Goal: Information Seeking & Learning: Learn about a topic

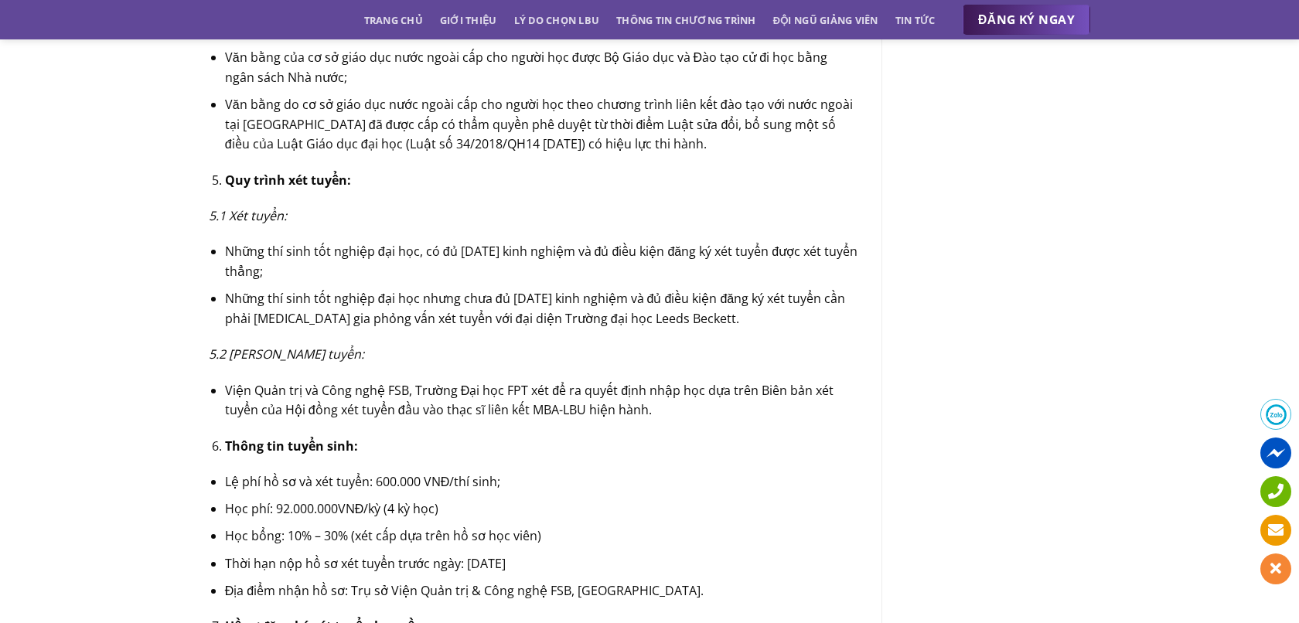
scroll to position [2272, 0]
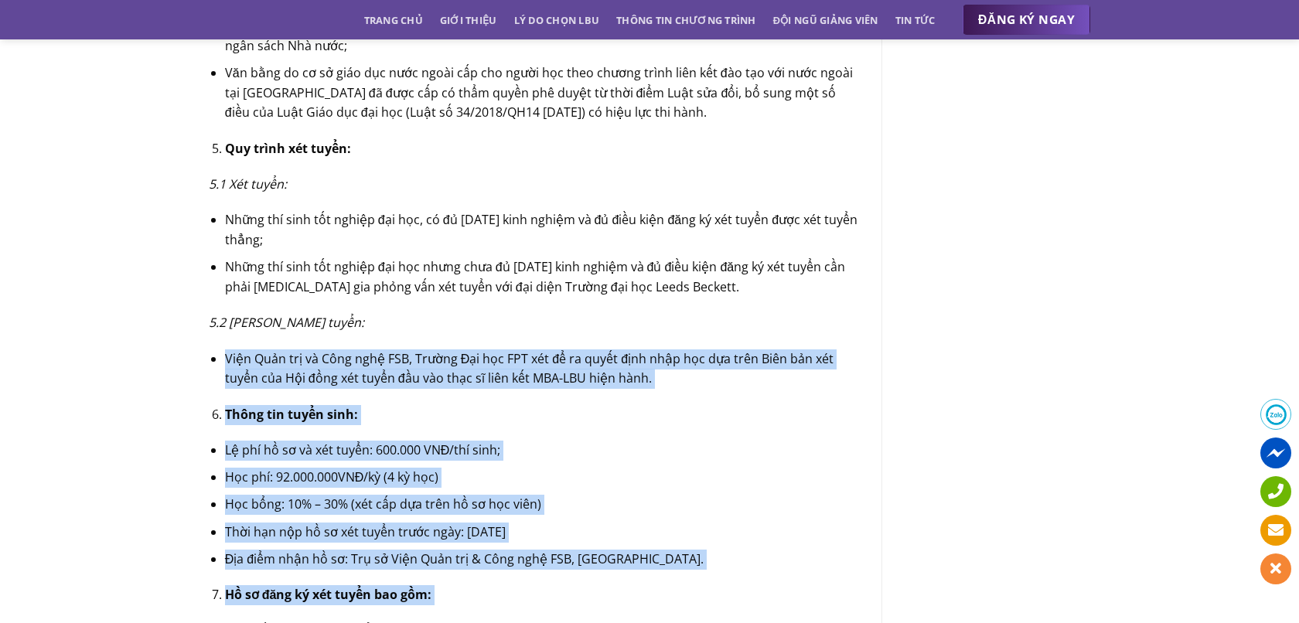
drag, startPoint x: 514, startPoint y: 326, endPoint x: 482, endPoint y: 582, distance: 257.8
click at [482, 585] on li "Hồ sơ đăng ký xét tuyển bao gồm:" at bounding box center [541, 595] width 633 height 20
drag, startPoint x: 482, startPoint y: 582, endPoint x: 510, endPoint y: 342, distance: 241.2
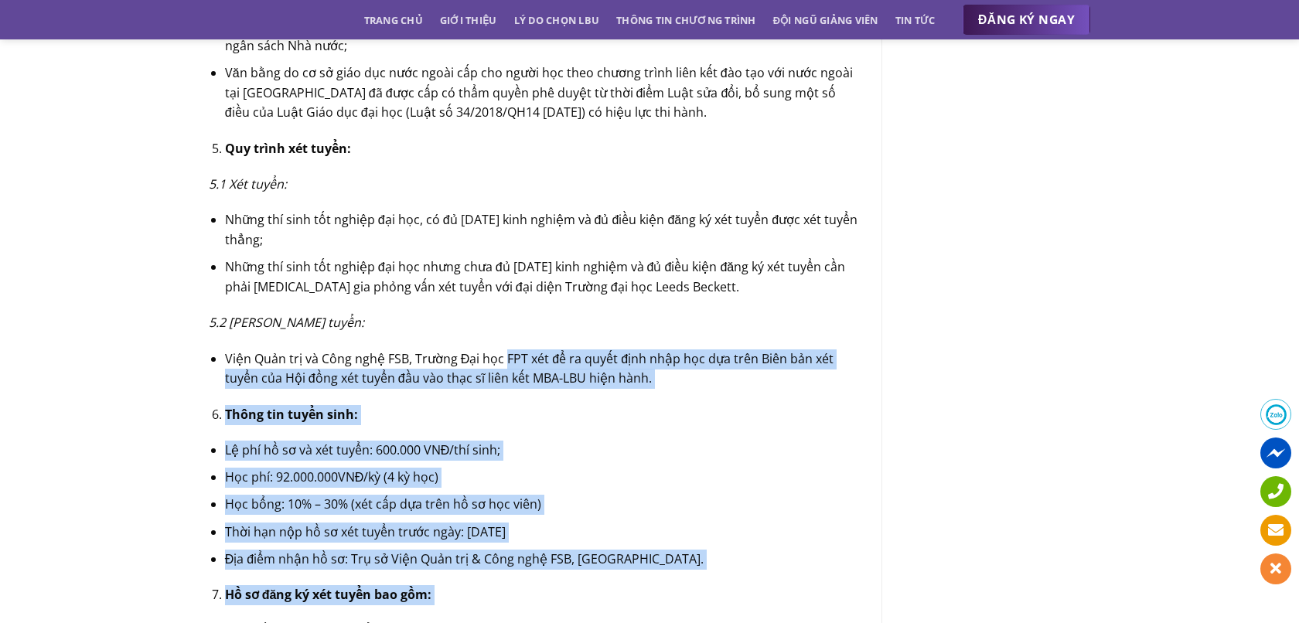
click at [510, 349] on li "Viện Quản trị và Công nghệ FSB, Trường Đại học FPT xét để ra quyết định nhập họ…" at bounding box center [541, 368] width 633 height 39
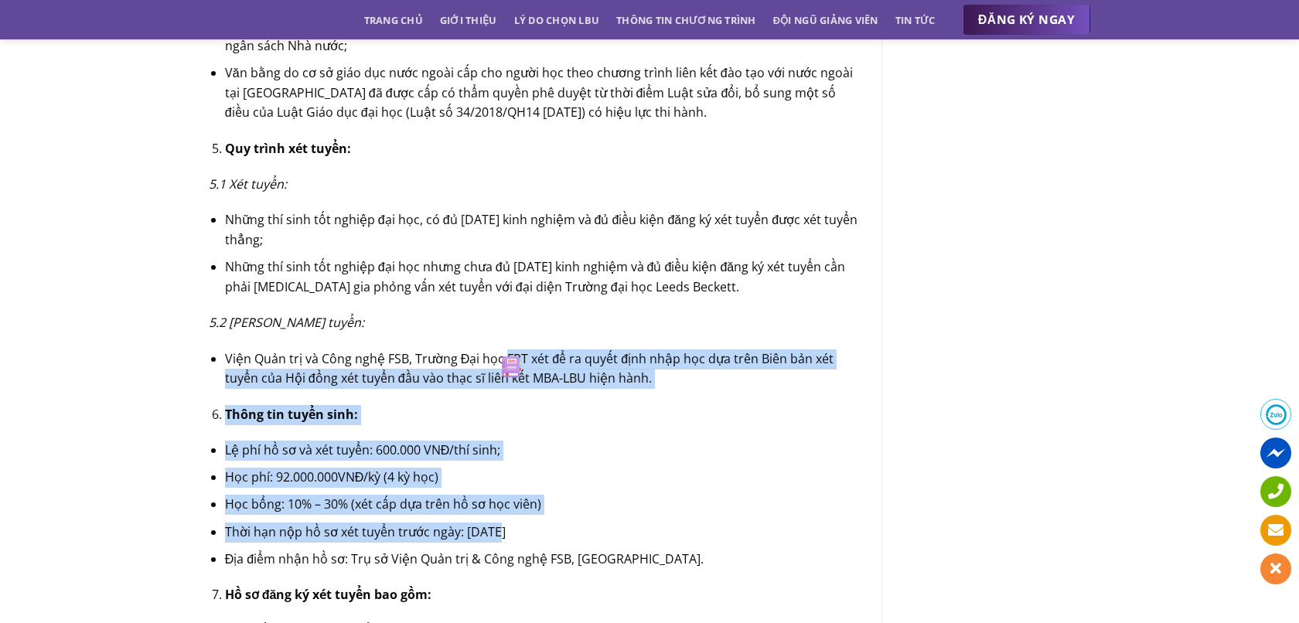
drag, startPoint x: 510, startPoint y: 342, endPoint x: 490, endPoint y: 509, distance: 167.4
click at [490, 523] on li "Thời hạn nộp hồ sơ xét tuyển trước ngày: [DATE]" at bounding box center [541, 533] width 633 height 20
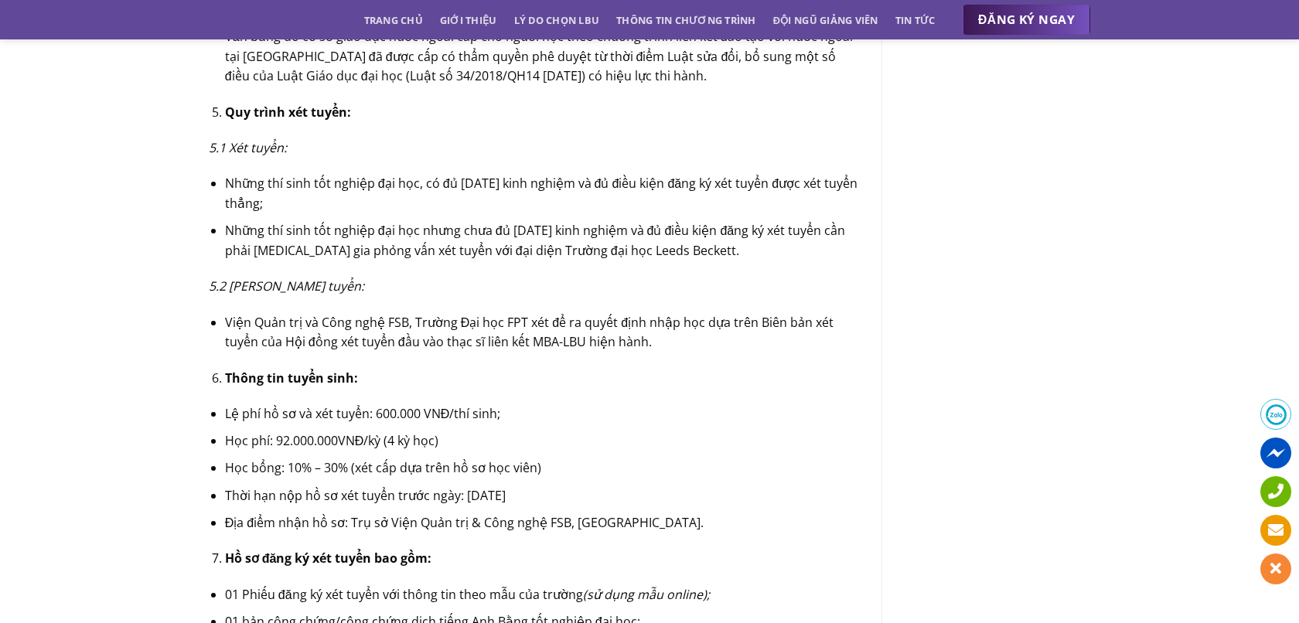
scroll to position [2311, 0]
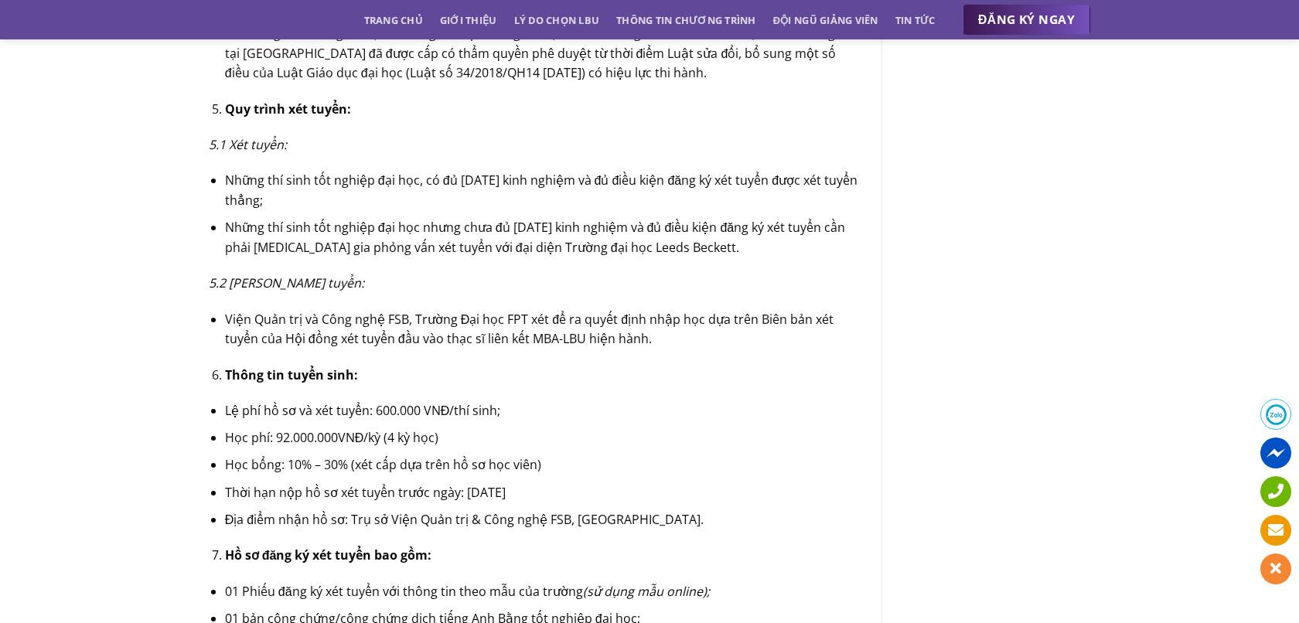
click at [490, 510] on li "Địa điểm nhận hồ sơ: Trụ sở Viện Quản trị & Công nghệ FSB, [GEOGRAPHIC_DATA]." at bounding box center [541, 520] width 633 height 20
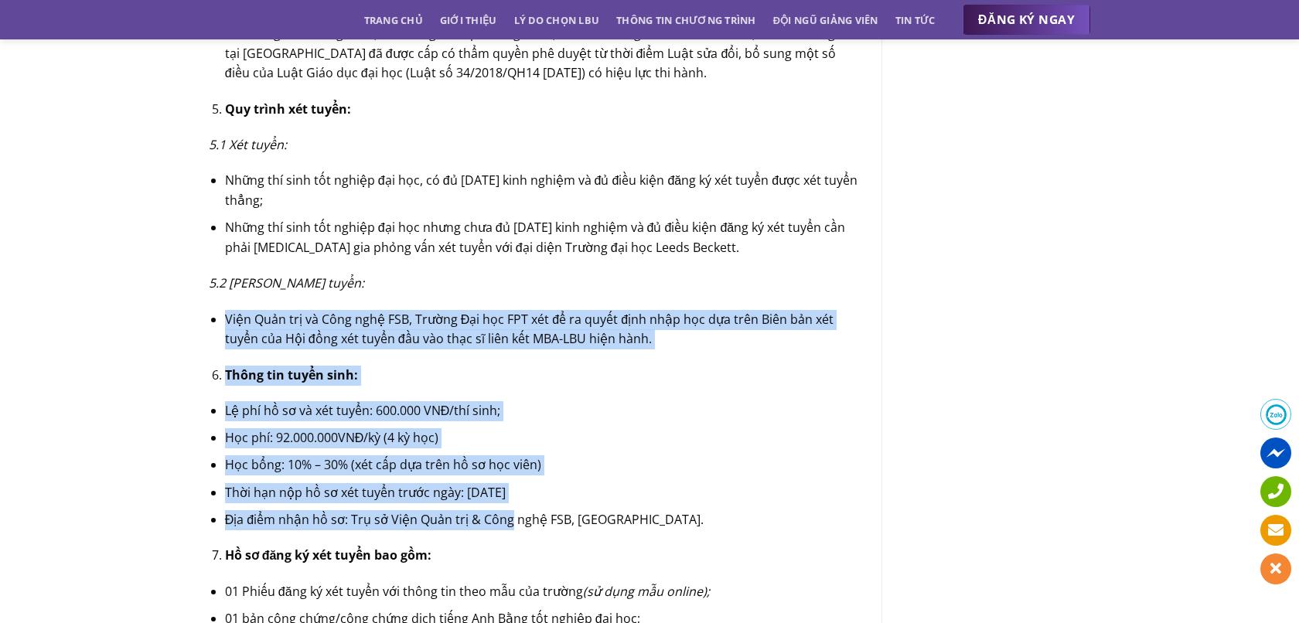
drag, startPoint x: 490, startPoint y: 509, endPoint x: 528, endPoint y: 274, distance: 237.2
drag, startPoint x: 528, startPoint y: 274, endPoint x: 502, endPoint y: 502, distance: 229.4
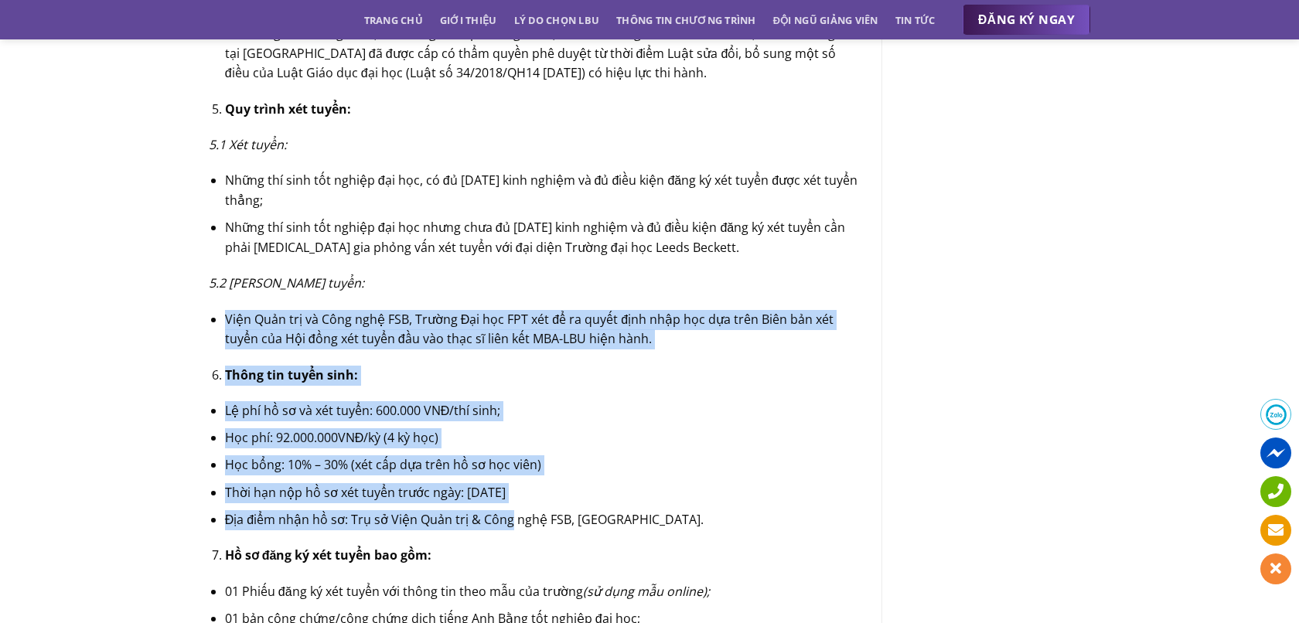
click at [502, 510] on li "Địa điểm nhận hồ sơ: Trụ sở Viện Quản trị & Công nghệ FSB, [GEOGRAPHIC_DATA]." at bounding box center [541, 520] width 633 height 20
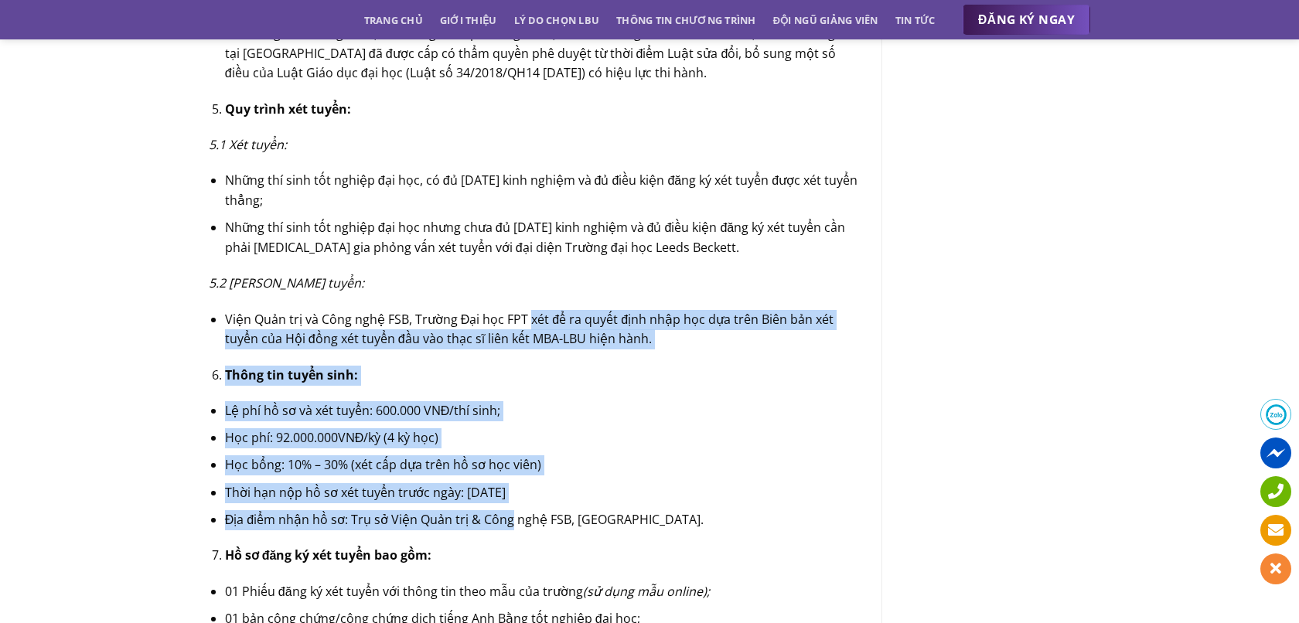
drag, startPoint x: 502, startPoint y: 502, endPoint x: 536, endPoint y: 298, distance: 207.6
click at [536, 310] on li "Viện Quản trị và Công nghệ FSB, Trường Đại học FPT xét để ra quyết định nhập họ…" at bounding box center [541, 329] width 633 height 39
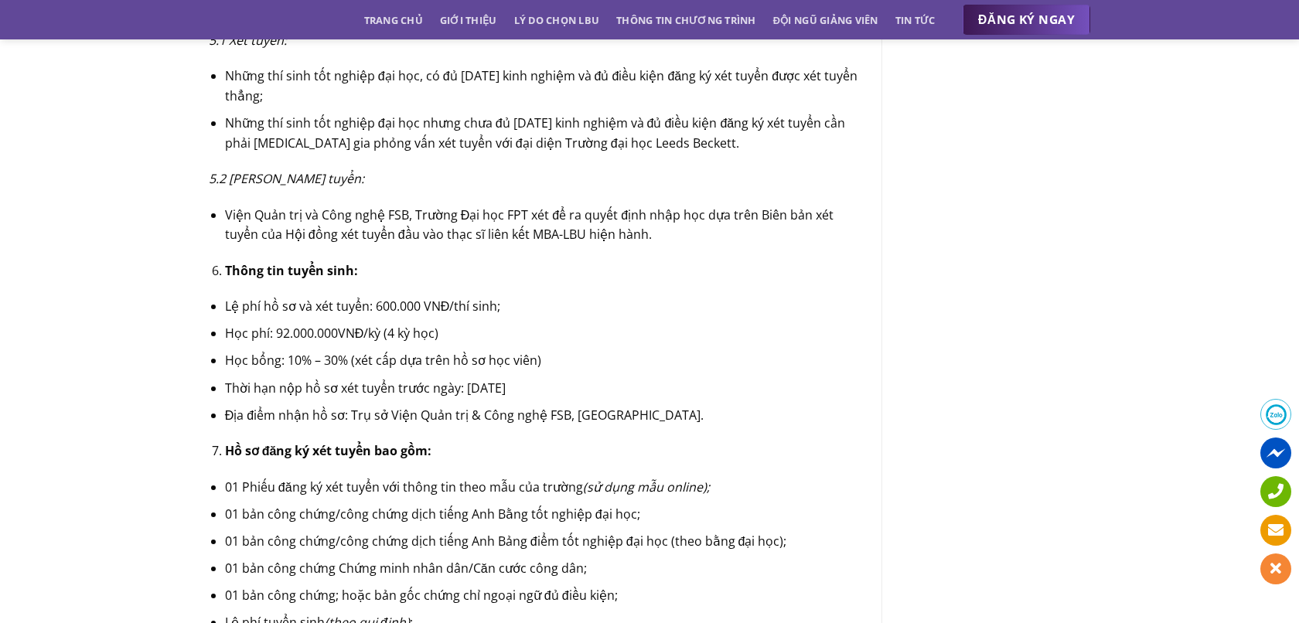
scroll to position [2413, 0]
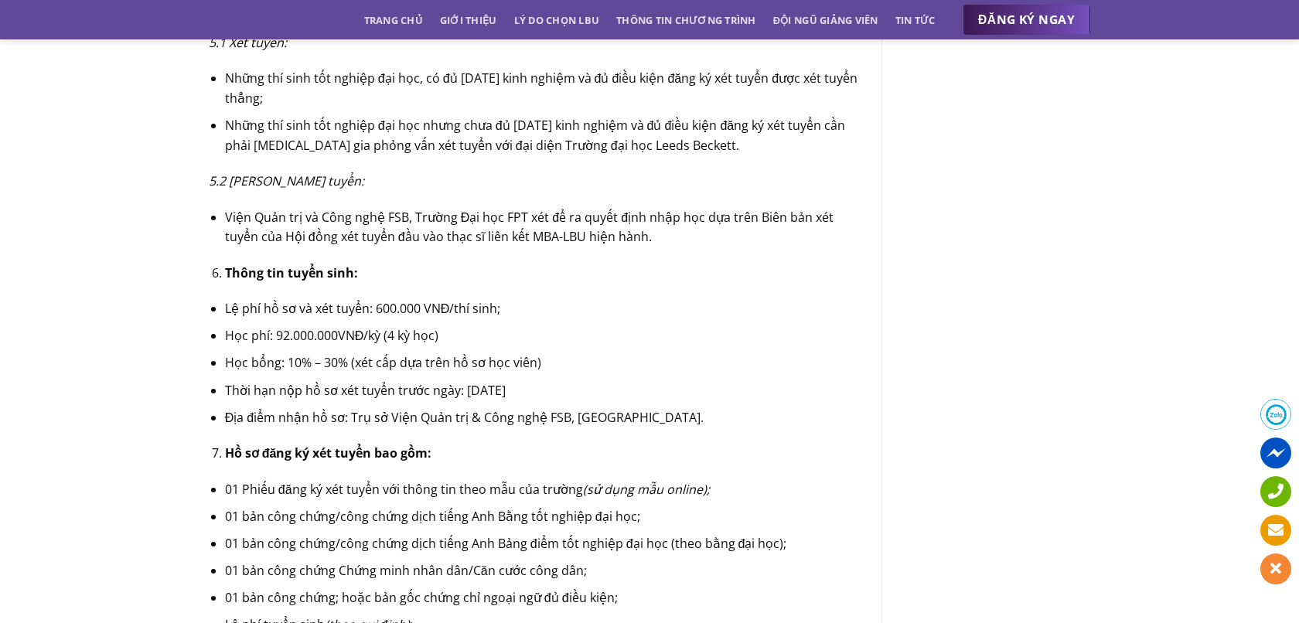
click at [563, 208] on li "Viện Quản trị và Công nghệ FSB, Trường Đại học FPT xét để ra quyết định nhập họ…" at bounding box center [541, 227] width 633 height 39
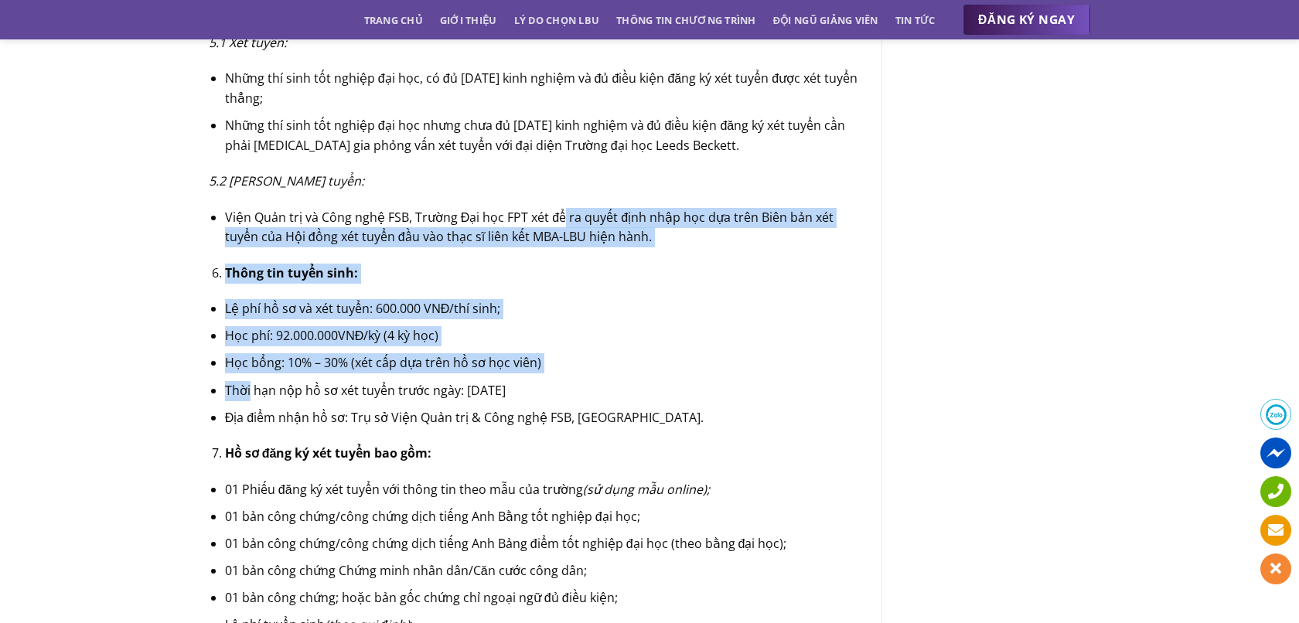
drag, startPoint x: 563, startPoint y: 205, endPoint x: 552, endPoint y: 394, distance: 189.7
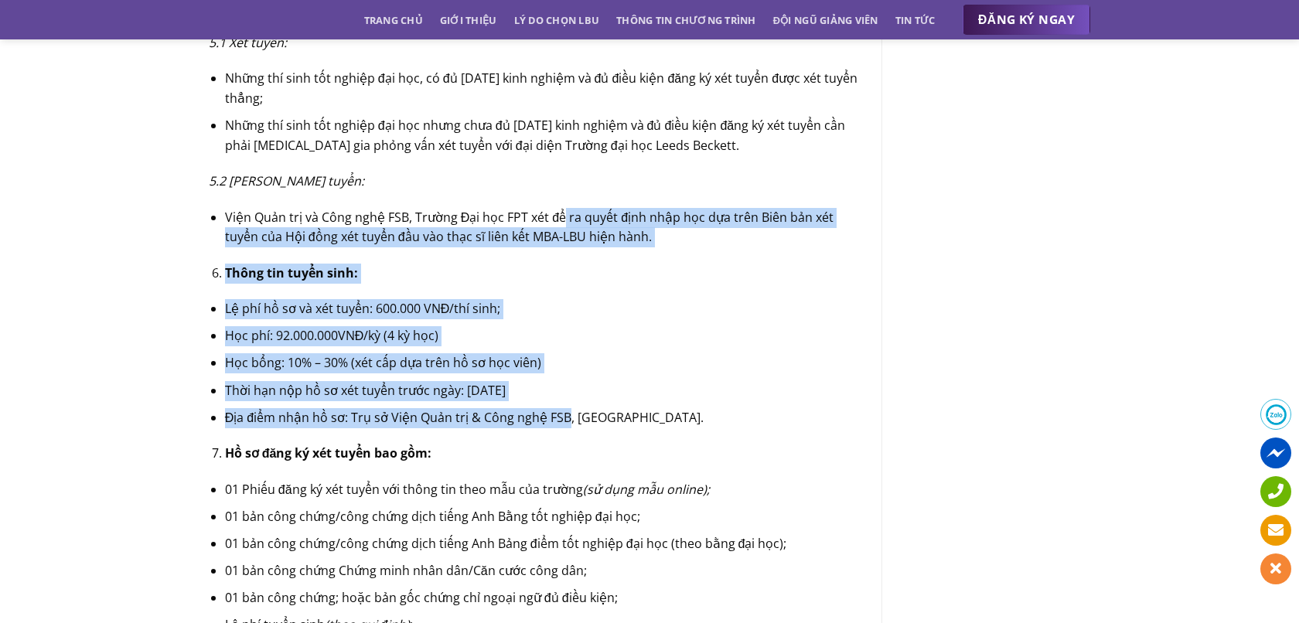
click at [552, 408] on li "Địa điểm nhận hồ sơ: Trụ sở Viện Quản trị & Công nghệ FSB, [GEOGRAPHIC_DATA]." at bounding box center [541, 418] width 633 height 20
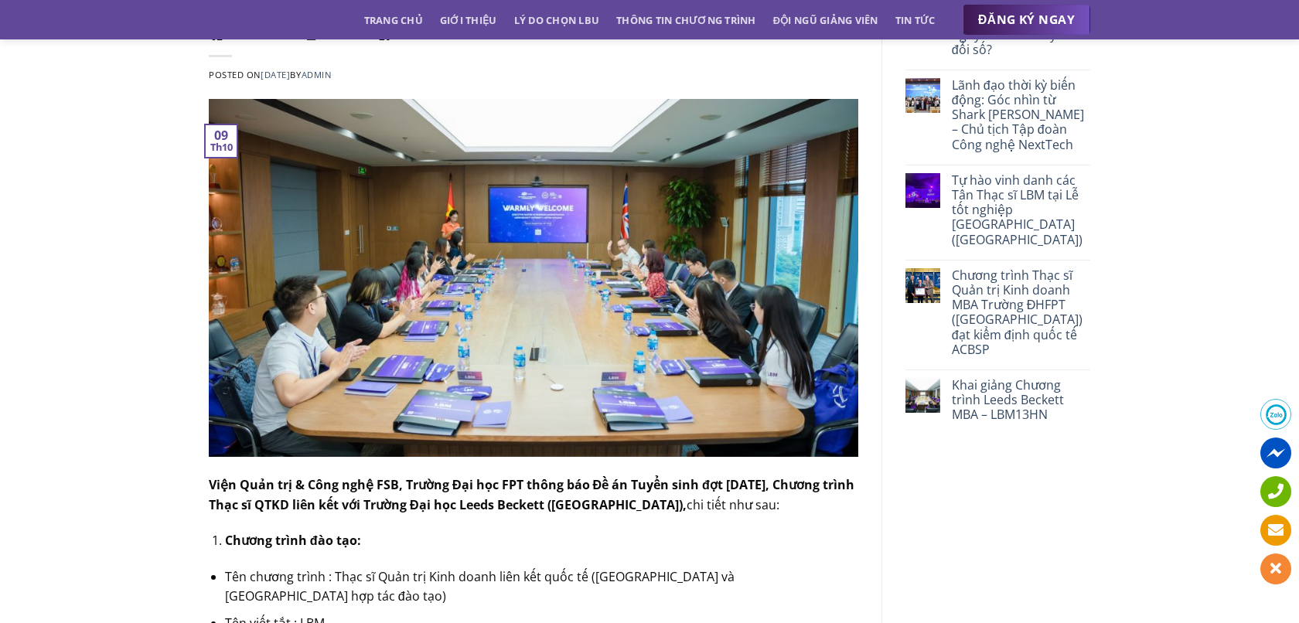
scroll to position [0, 0]
